Goal: Transaction & Acquisition: Purchase product/service

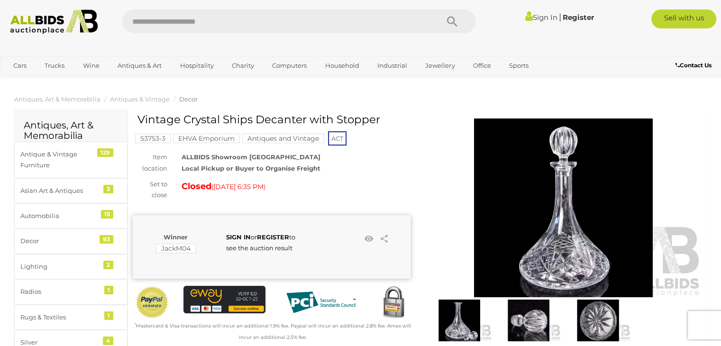
click at [61, 11] on img at bounding box center [54, 21] width 98 height 25
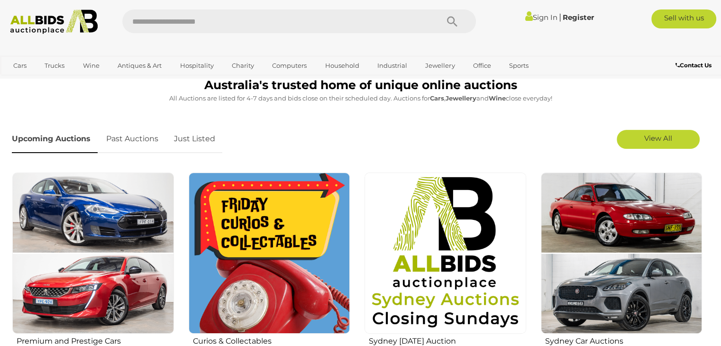
scroll to position [263, 0]
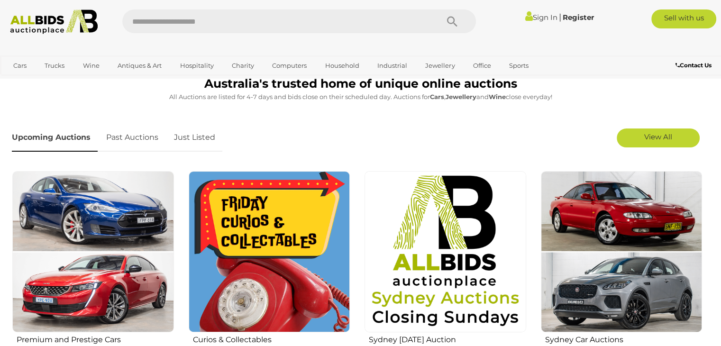
click at [543, 19] on link "Sign In" at bounding box center [541, 17] width 32 height 9
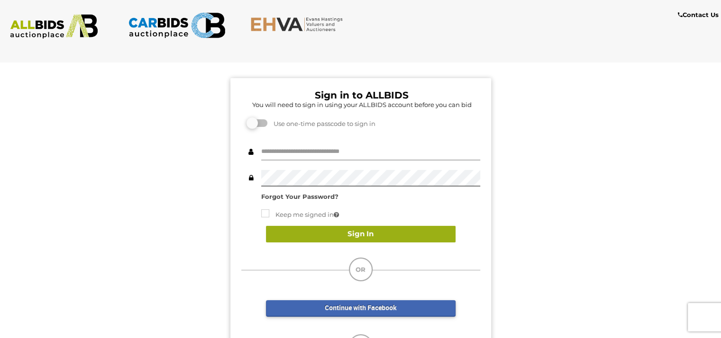
type input "*******"
click at [392, 231] on button "Sign In" at bounding box center [361, 234] width 190 height 17
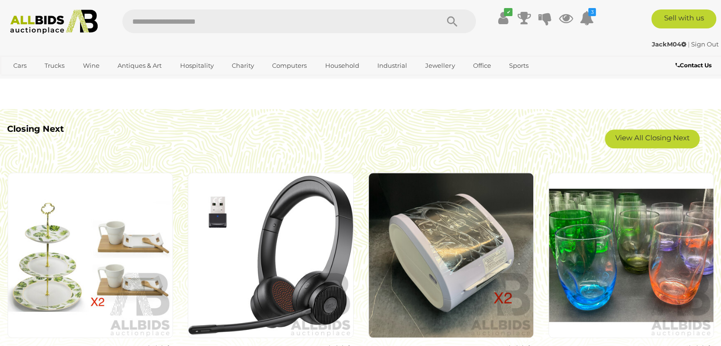
scroll to position [811, 0]
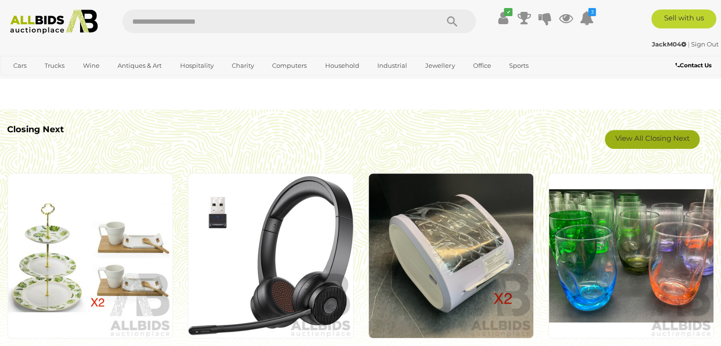
click at [626, 136] on link "View All Closing Next" at bounding box center [652, 139] width 95 height 19
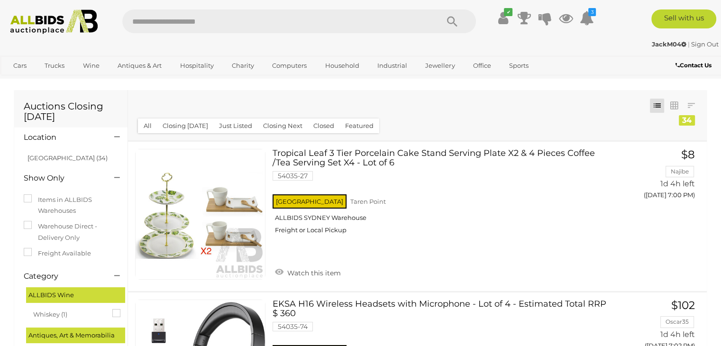
scroll to position [3, 0]
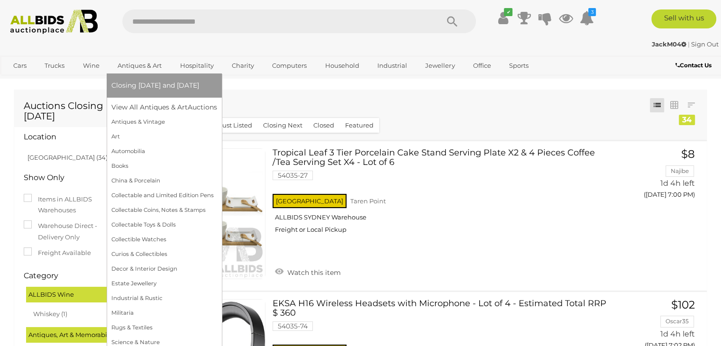
click at [149, 83] on span "Closing [DATE] and [DATE]" at bounding box center [155, 85] width 88 height 9
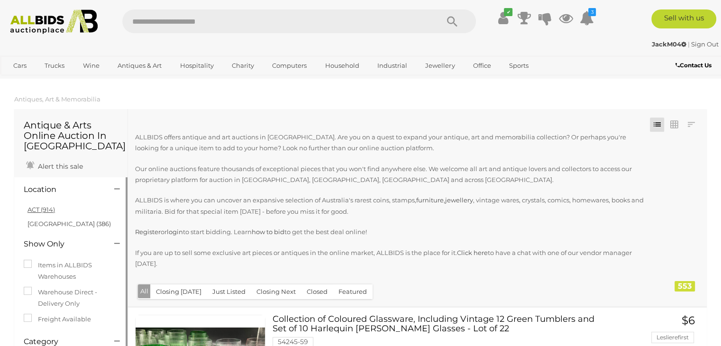
click at [34, 210] on link "ACT (914)" at bounding box center [40, 210] width 27 height 8
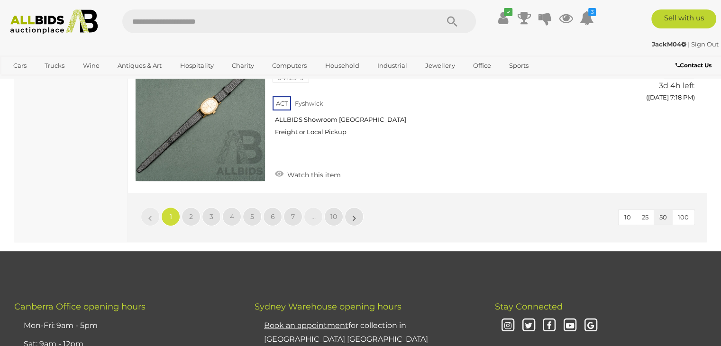
scroll to position [7502, 0]
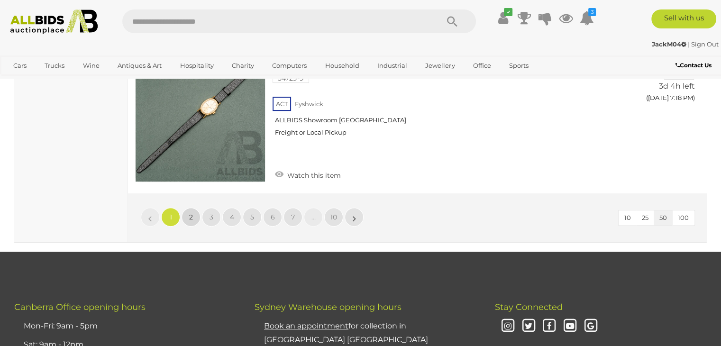
click at [189, 213] on span "2" at bounding box center [191, 217] width 4 height 9
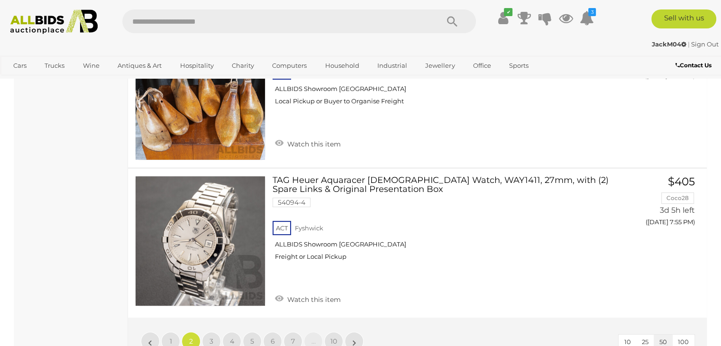
scroll to position [7386, 0]
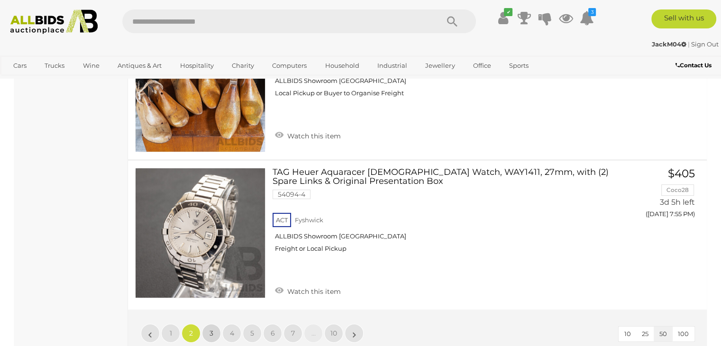
click at [211, 329] on span "3" at bounding box center [211, 333] width 4 height 9
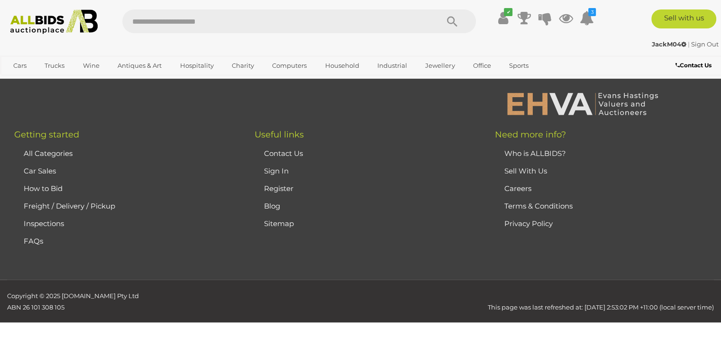
scroll to position [211, 0]
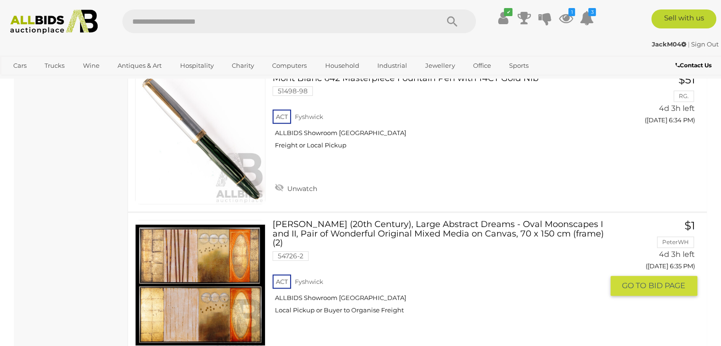
scroll to position [4249, 0]
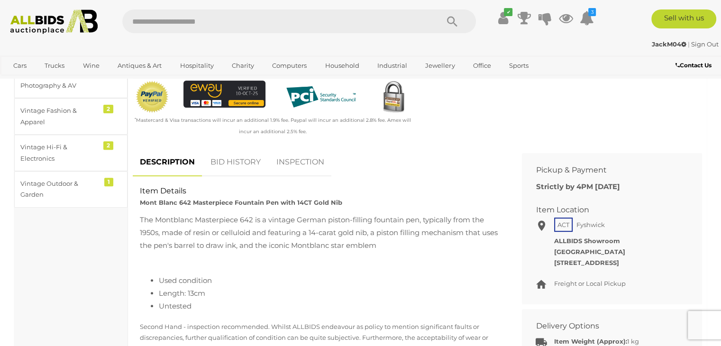
scroll to position [413, 0]
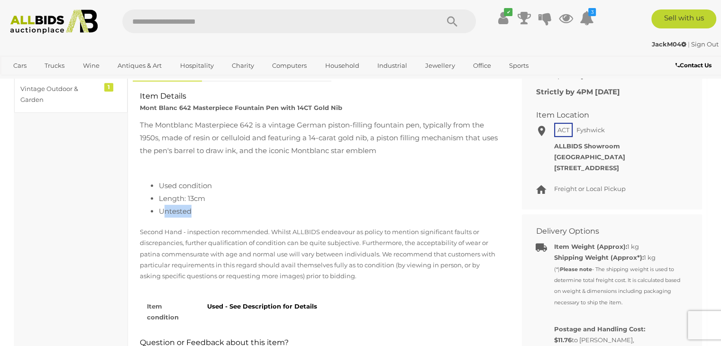
drag, startPoint x: 162, startPoint y: 217, endPoint x: 218, endPoint y: 213, distance: 56.6
click at [218, 213] on div "The Montblanc Masterpiece 642 is a vintage German piston-filling fountain pen, …" at bounding box center [320, 169] width 375 height 103
click at [218, 213] on li "Untested" at bounding box center [330, 211] width 342 height 13
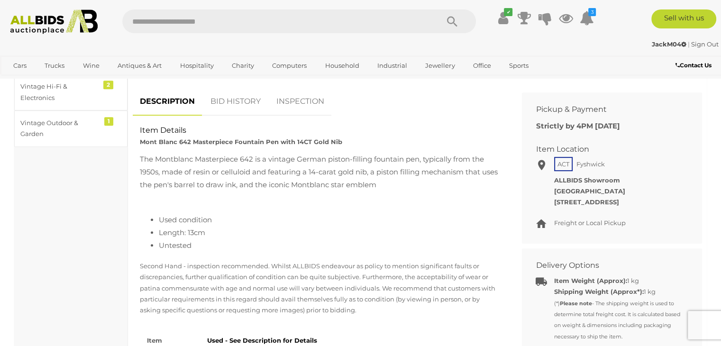
scroll to position [233, 0]
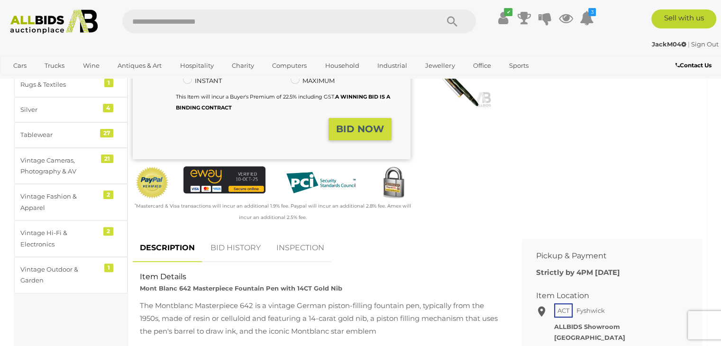
click at [230, 239] on link "BID HISTORY" at bounding box center [235, 248] width 64 height 28
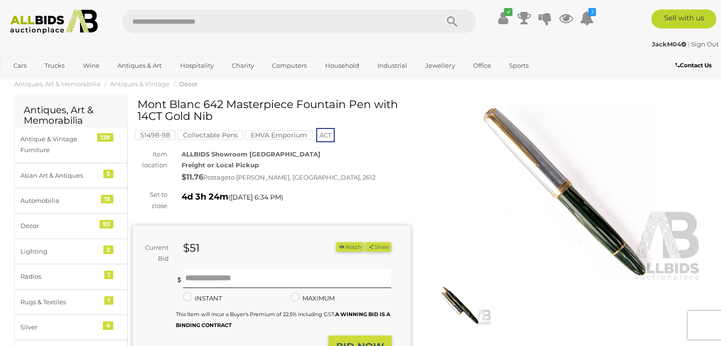
scroll to position [18, 0]
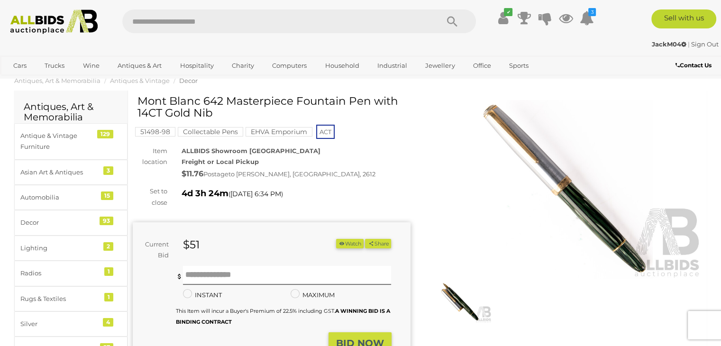
click at [344, 243] on button "Watch" at bounding box center [349, 244] width 27 height 10
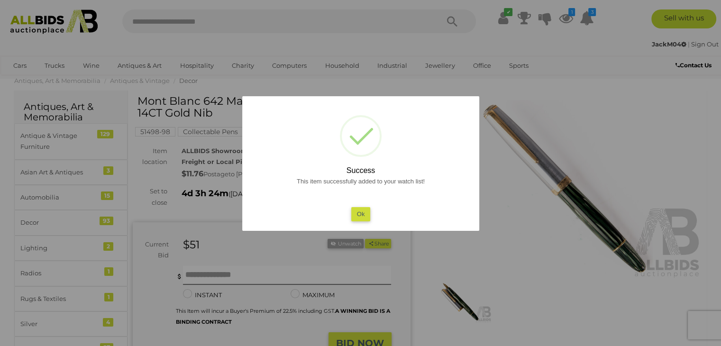
click at [358, 215] on button "Ok" at bounding box center [360, 214] width 19 height 14
